Goal: Navigation & Orientation: Find specific page/section

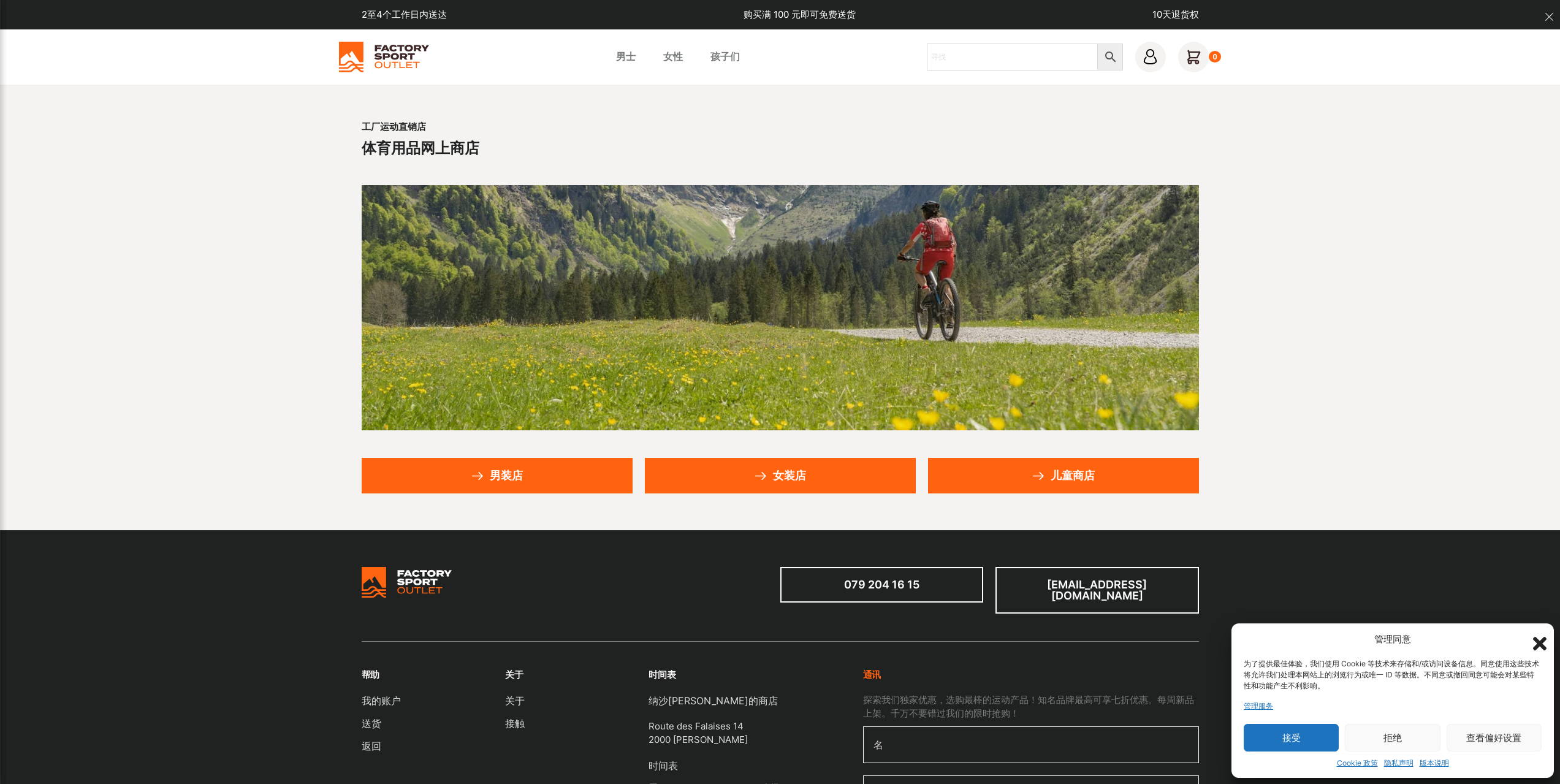
click at [1381, 739] on button "拒绝" at bounding box center [1392, 737] width 95 height 28
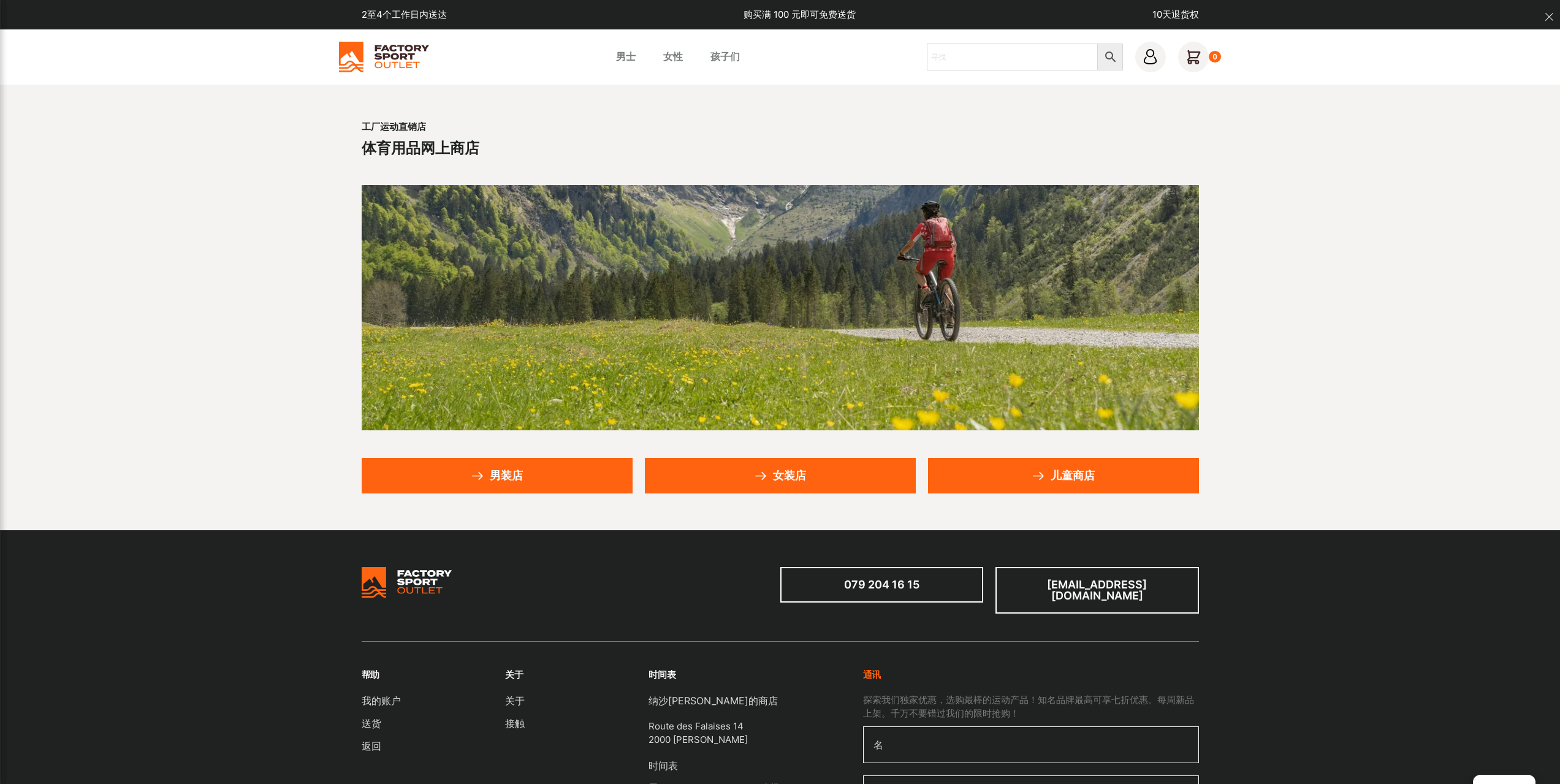
click at [557, 464] on link "男装店" at bounding box center [496, 475] width 271 height 36
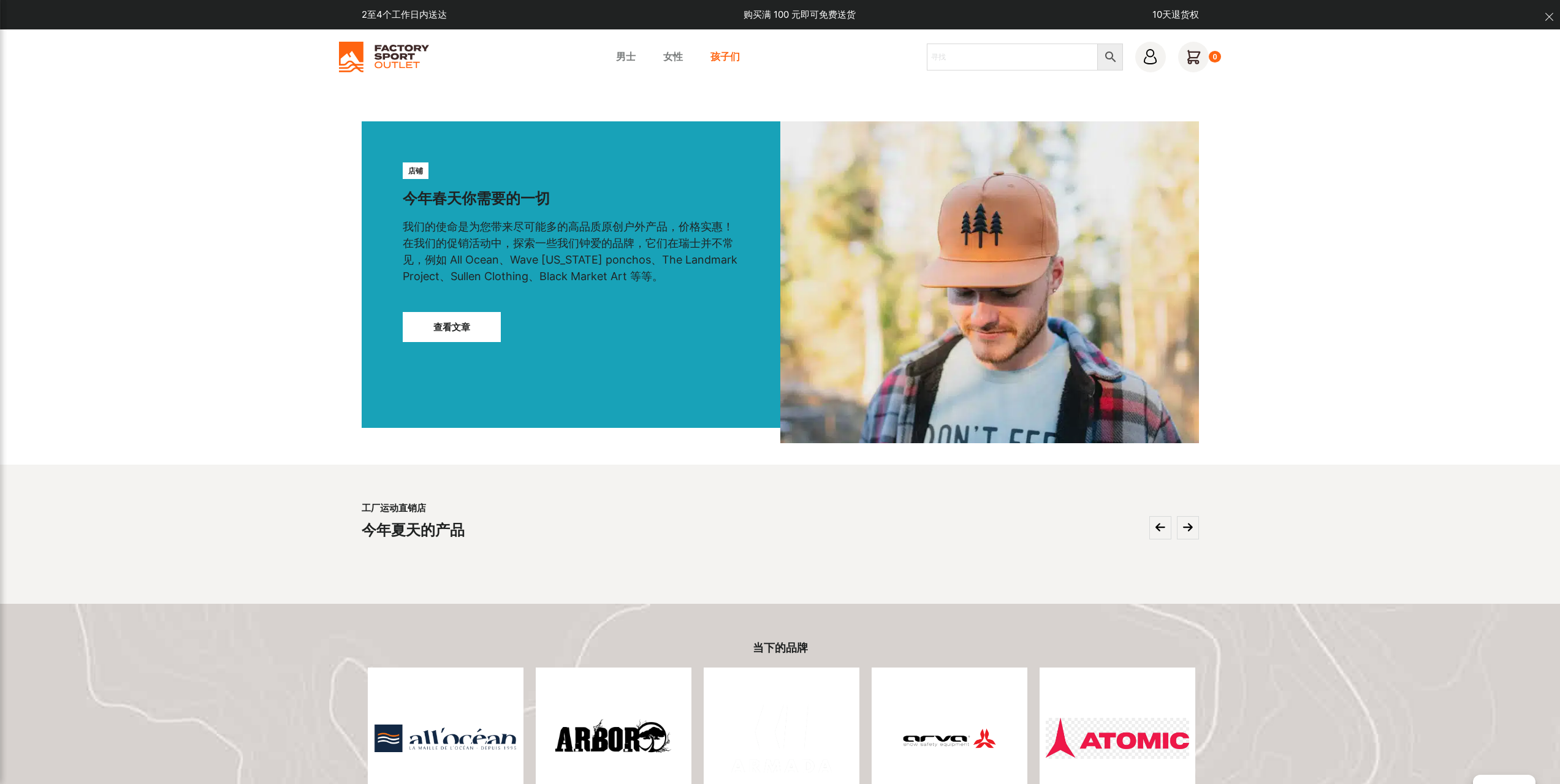
click at [725, 60] on font "孩子们" at bounding box center [724, 57] width 29 height 12
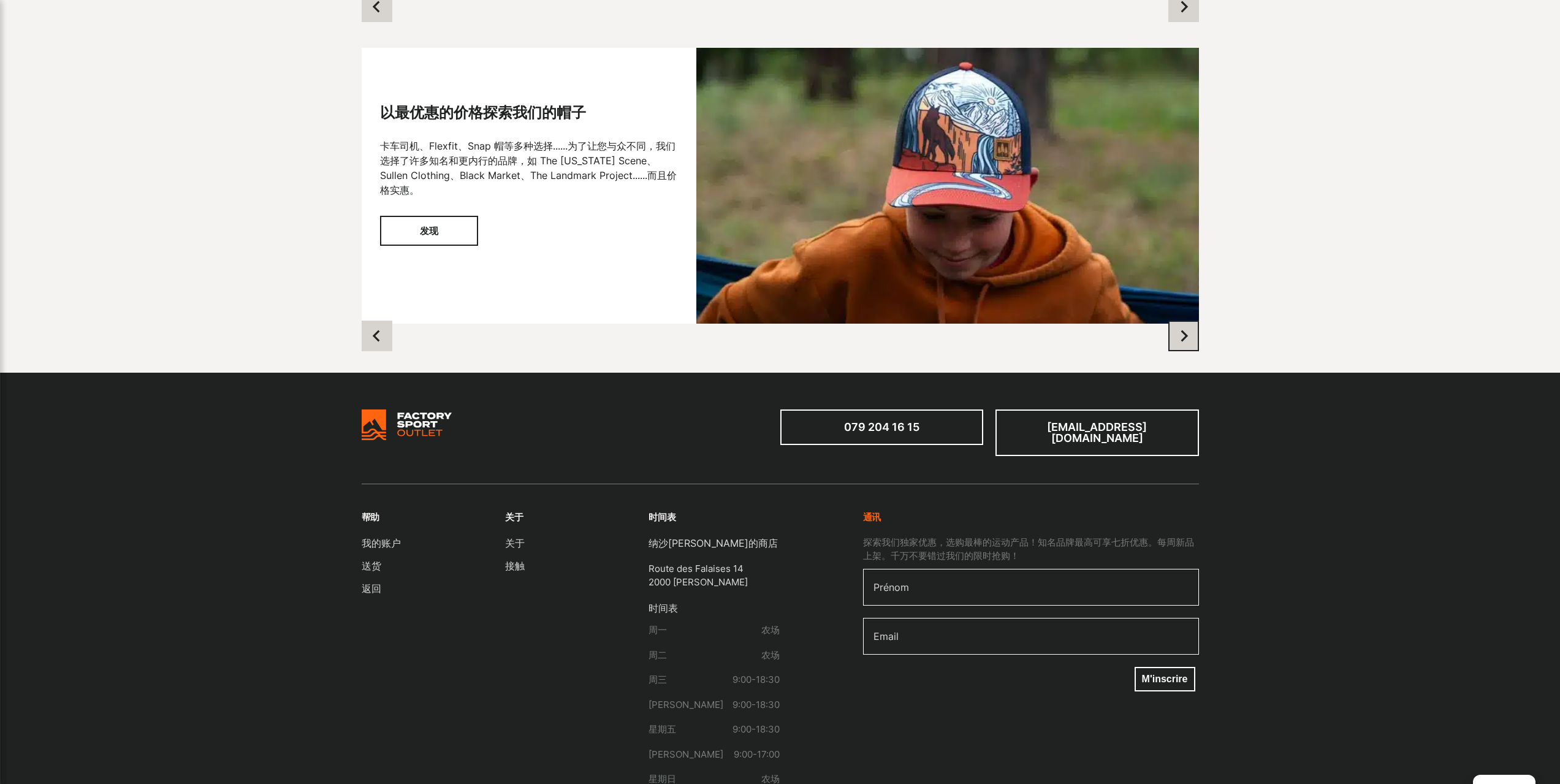
scroll to position [1164, 0]
click at [1186, 333] on icon "下一张幻灯片" at bounding box center [1184, 335] width 12 height 12
